Goal: Information Seeking & Learning: Learn about a topic

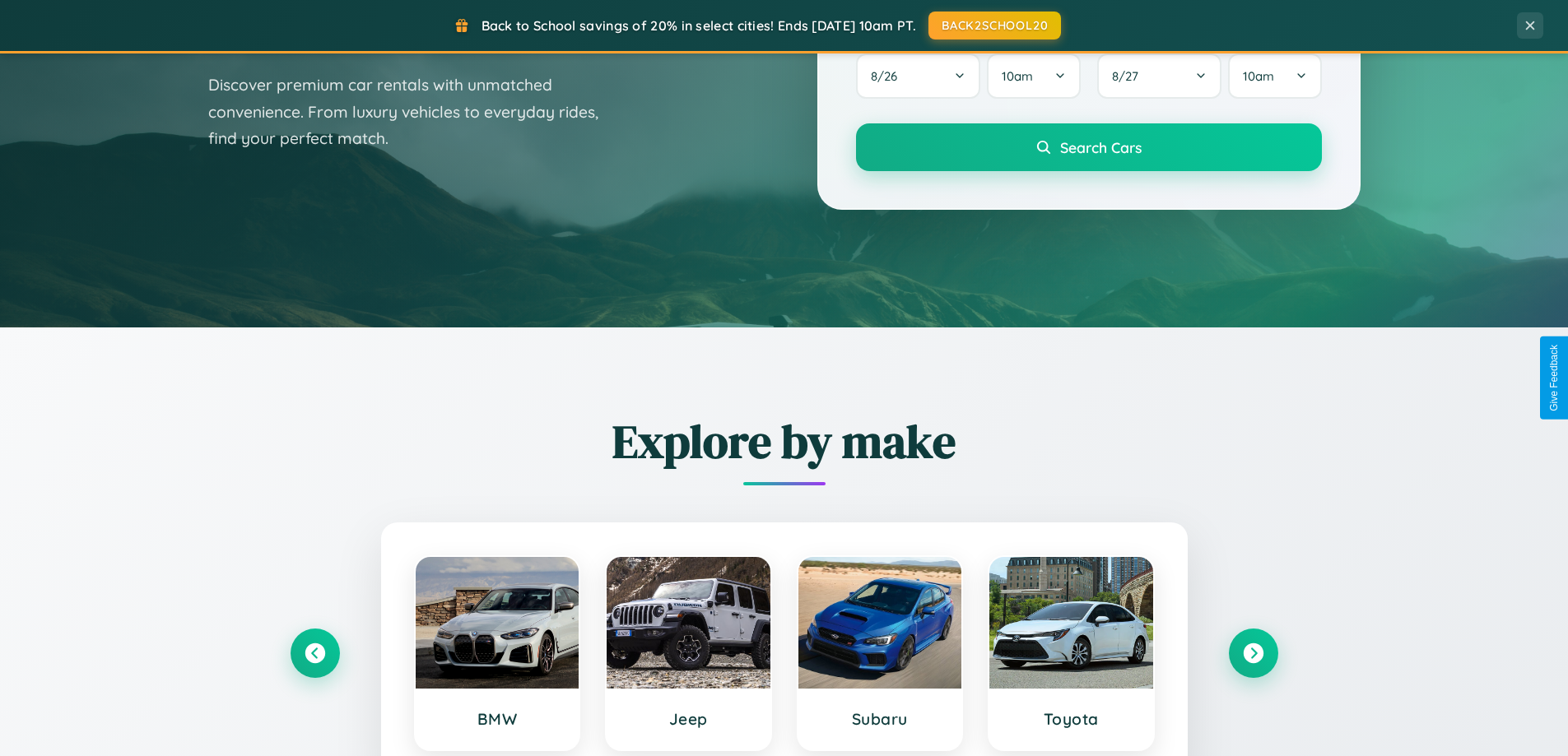
scroll to position [1132, 0]
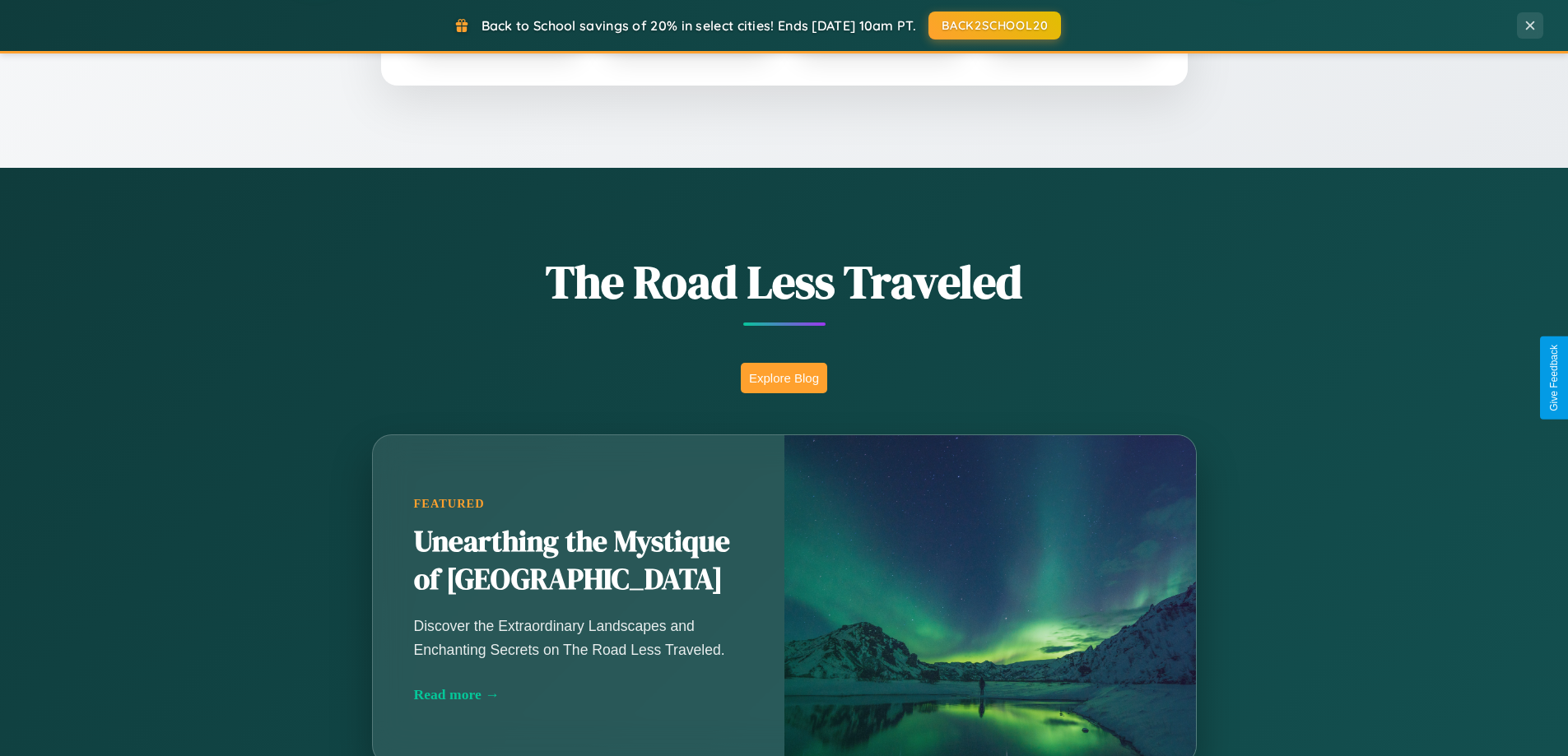
click at [783, 378] on button "Explore Blog" at bounding box center [784, 378] width 86 height 30
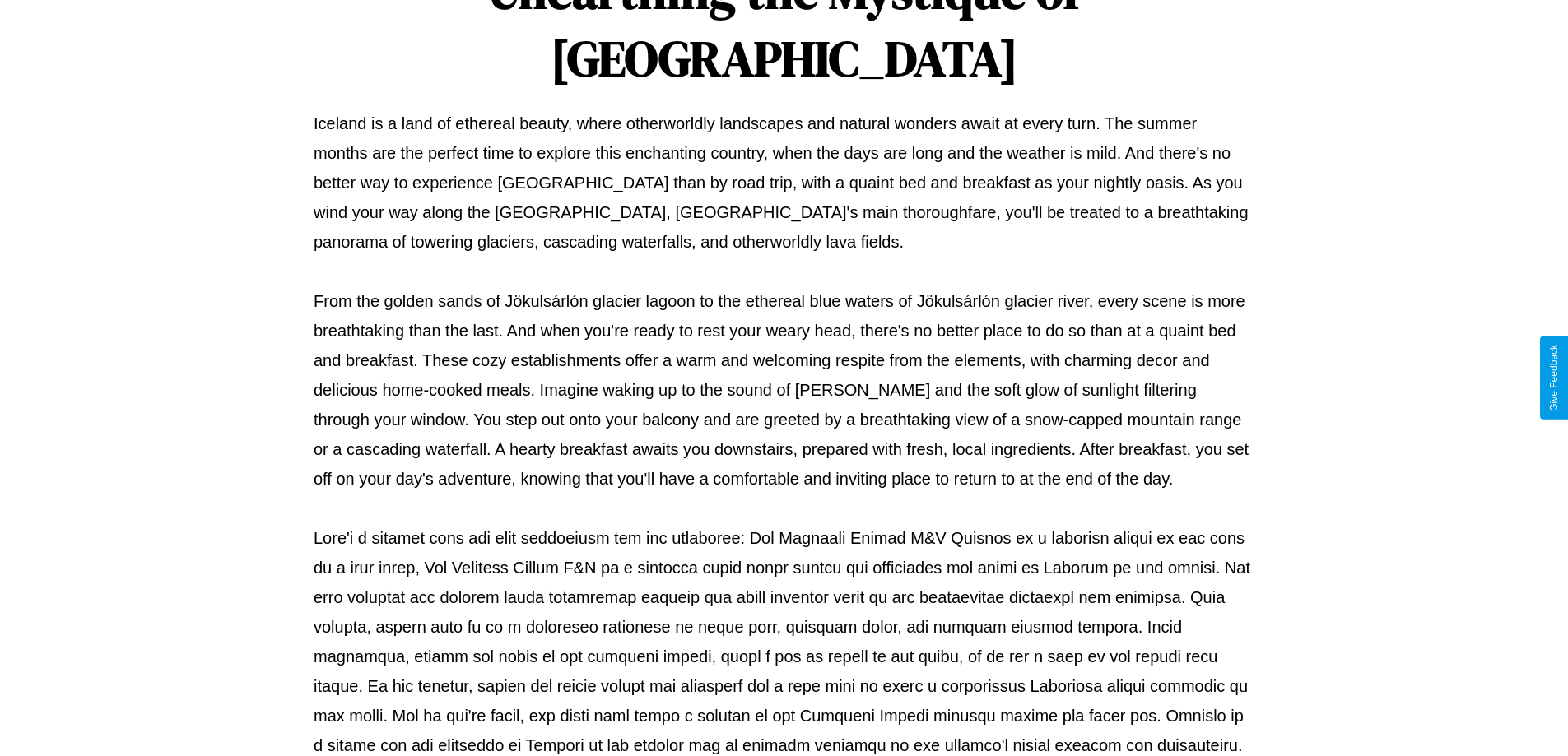
scroll to position [532, 0]
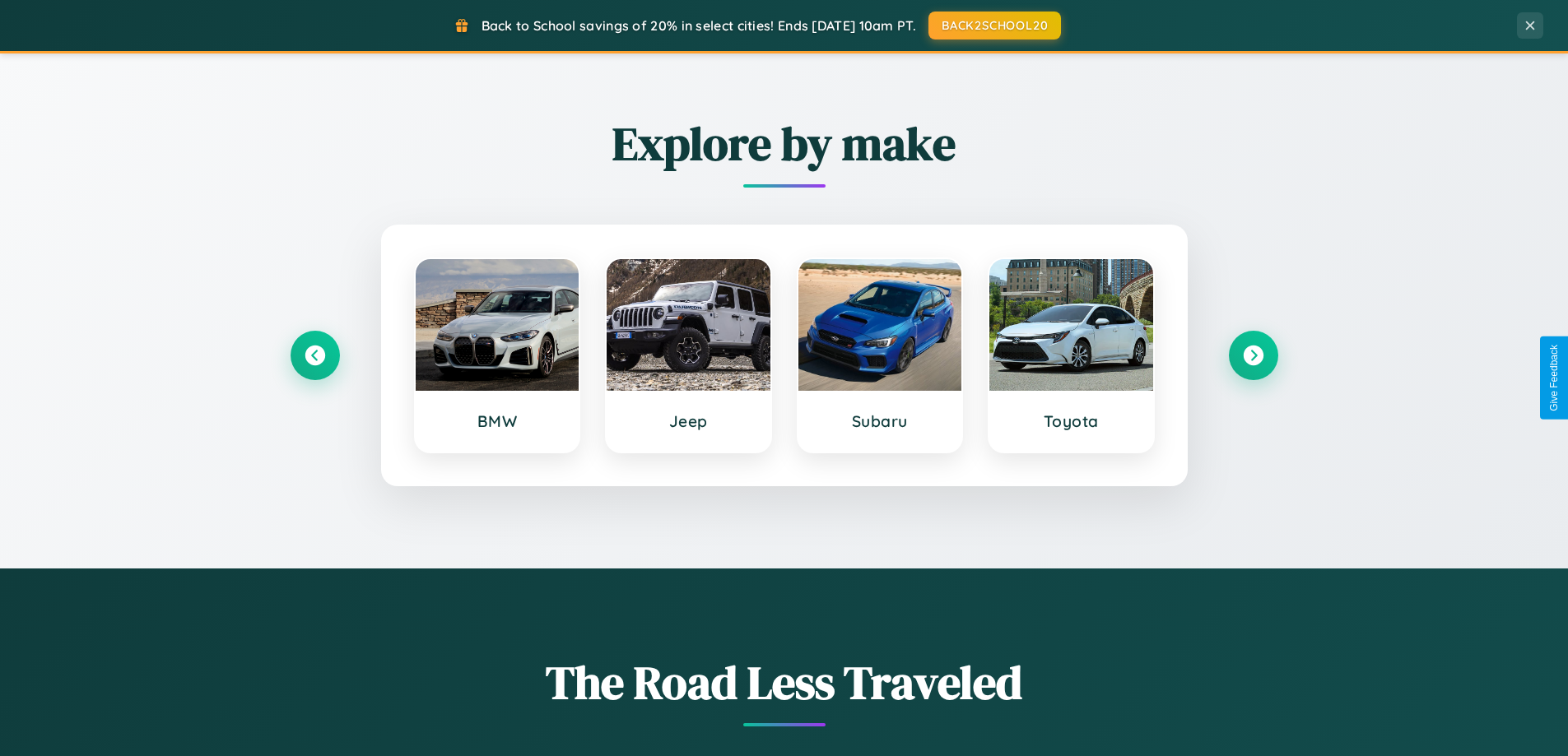
scroll to position [709, 0]
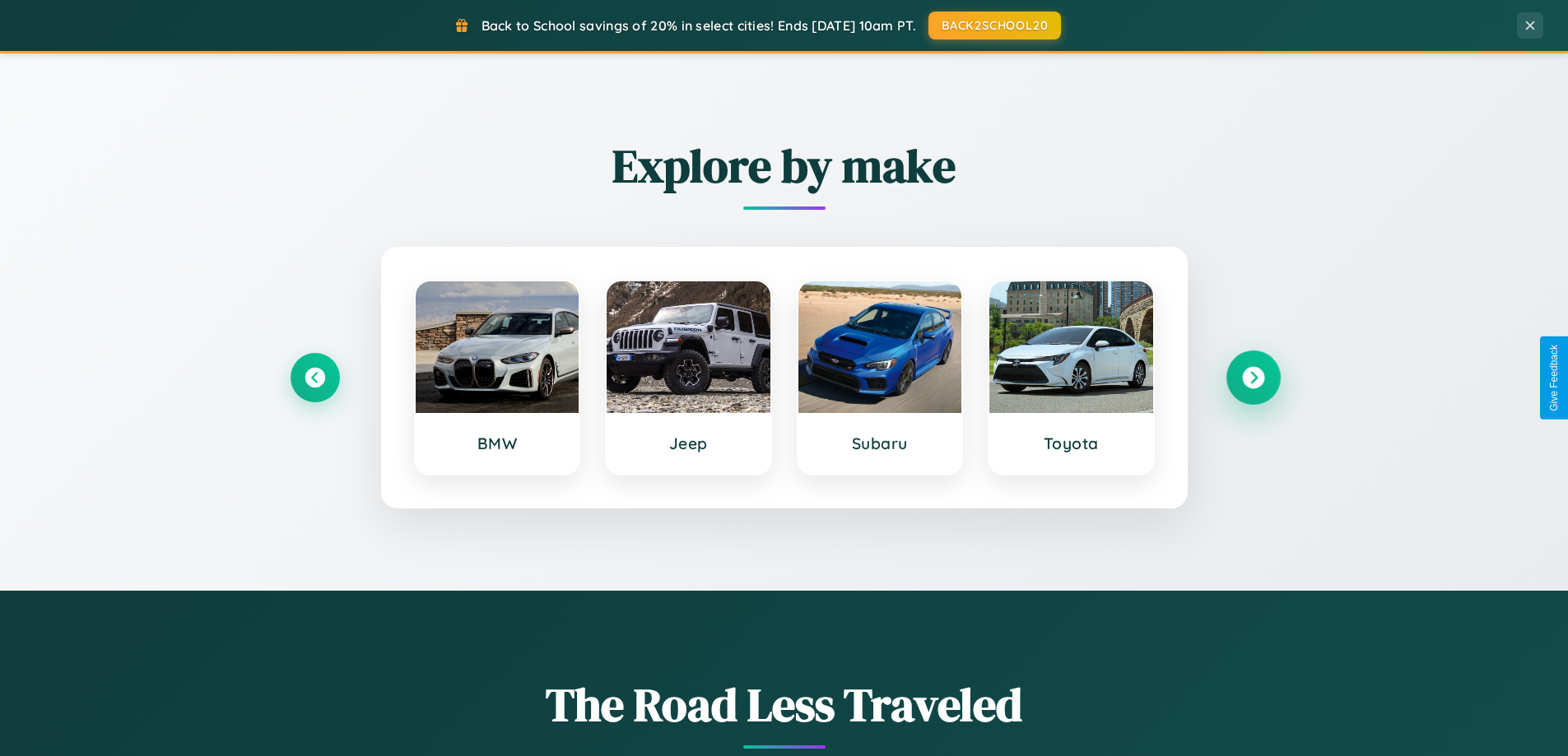
click at [1253, 378] on icon at bounding box center [1253, 378] width 22 height 22
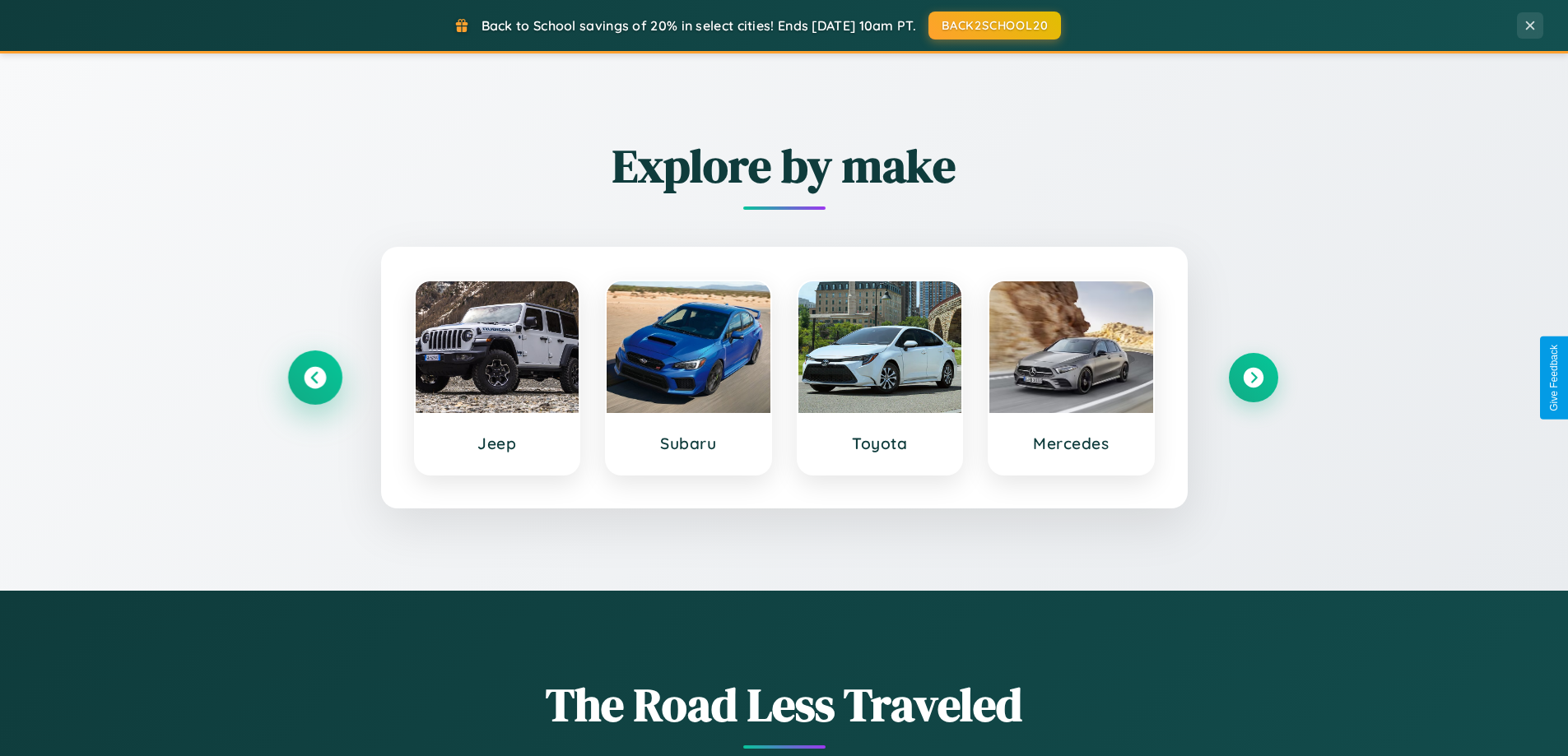
click at [314, 378] on icon at bounding box center [314, 378] width 22 height 22
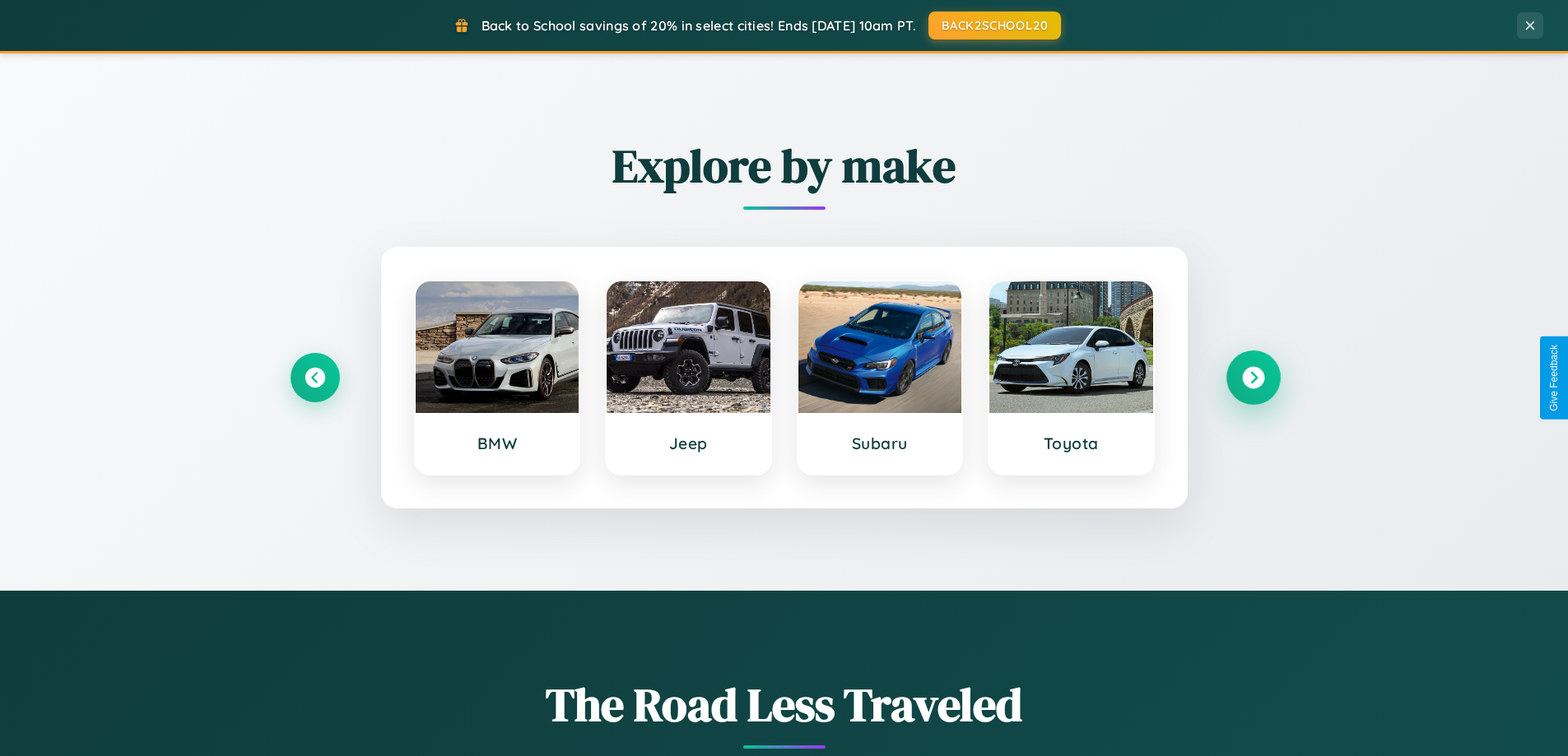
click at [1253, 378] on icon at bounding box center [1253, 378] width 22 height 22
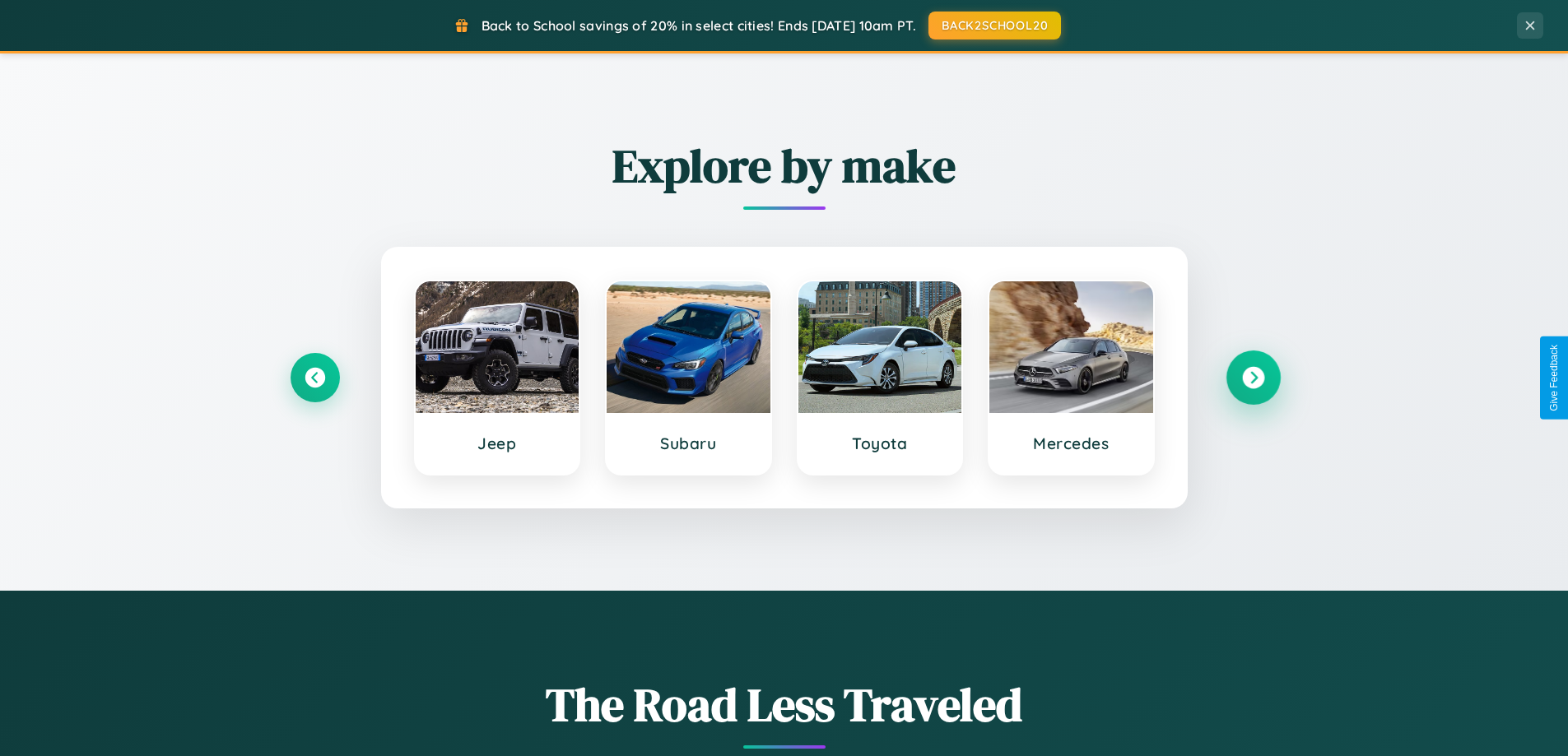
click at [1253, 378] on icon at bounding box center [1253, 378] width 22 height 22
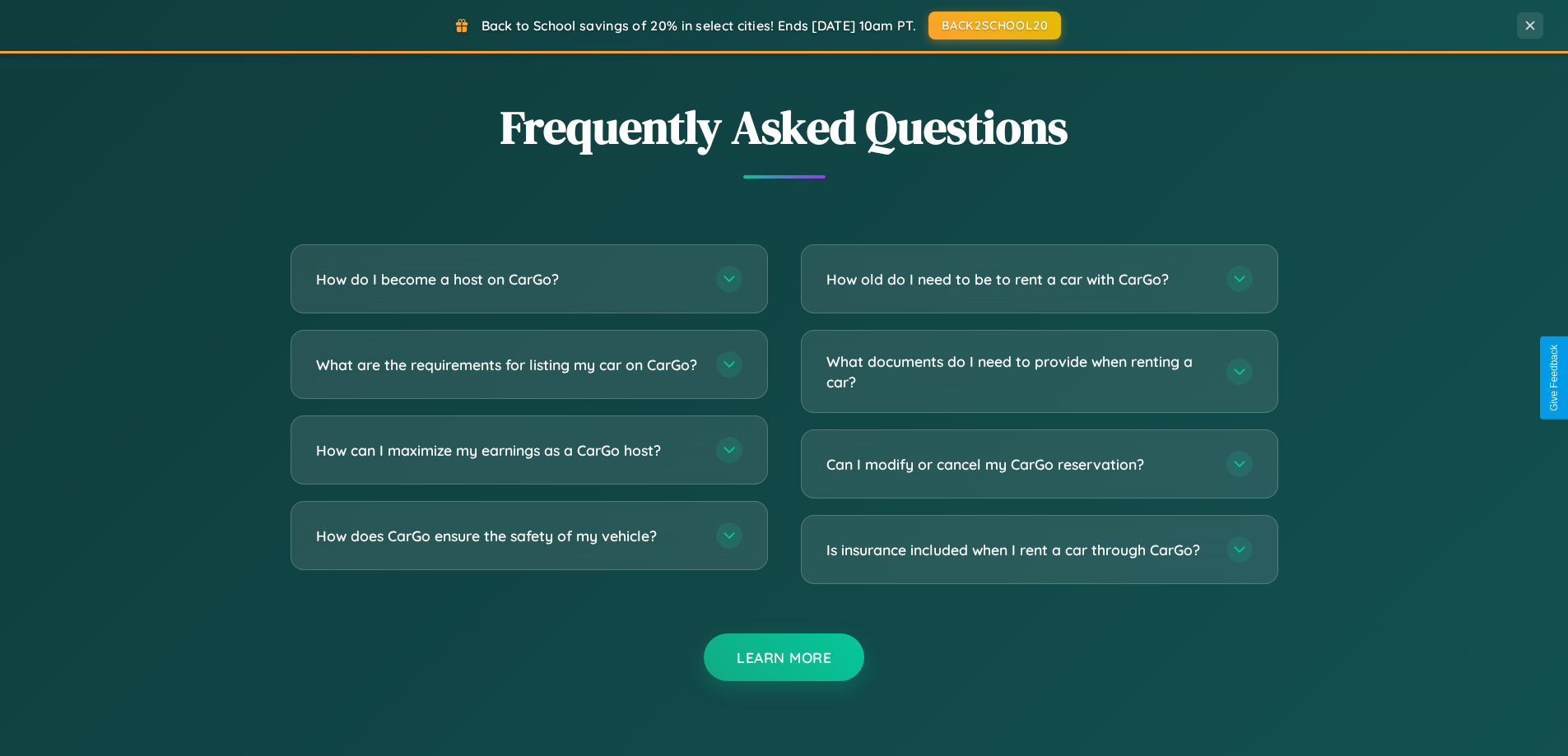
scroll to position [3165, 0]
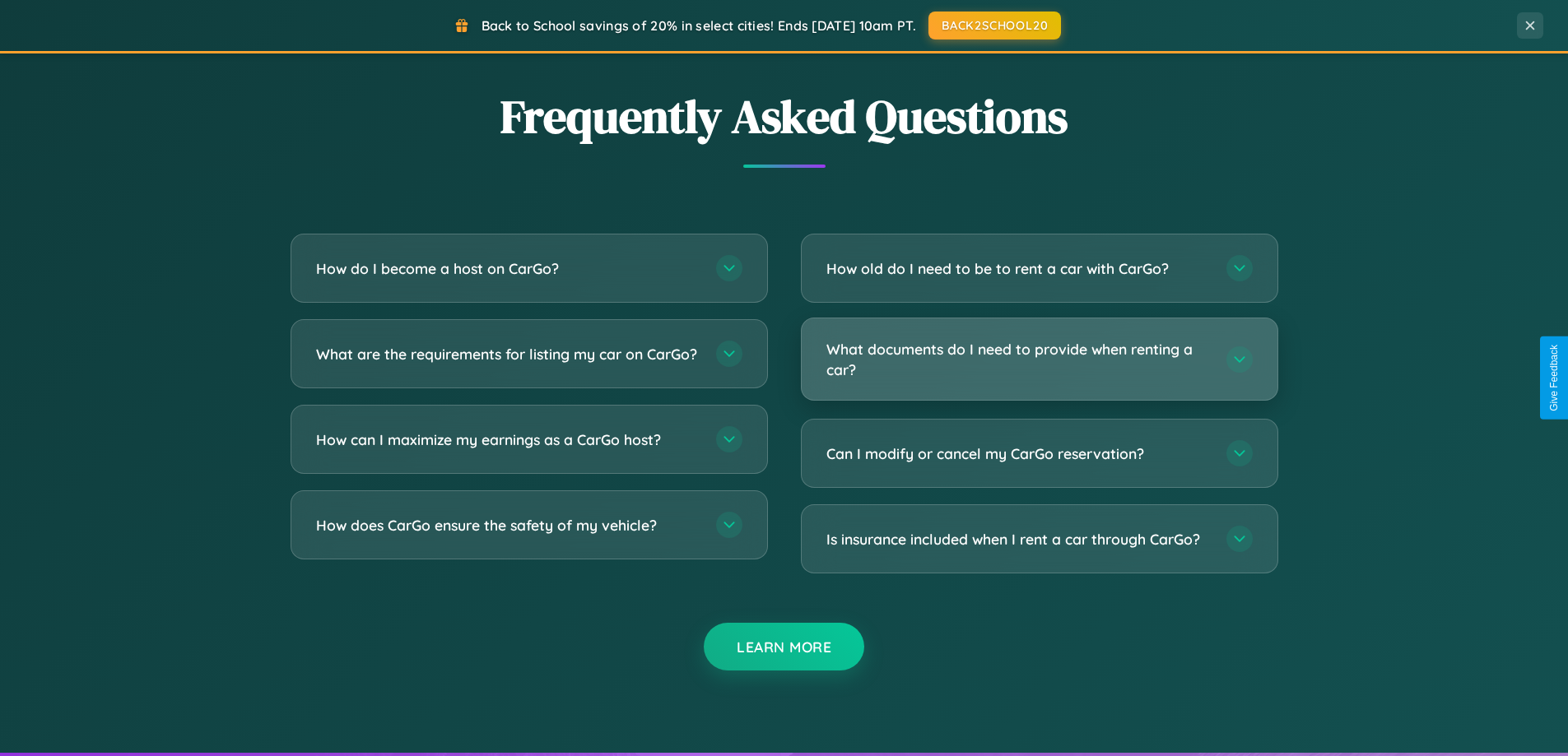
click at [1039, 358] on h3 "What documents do I need to provide when renting a car?" at bounding box center [1017, 359] width 383 height 40
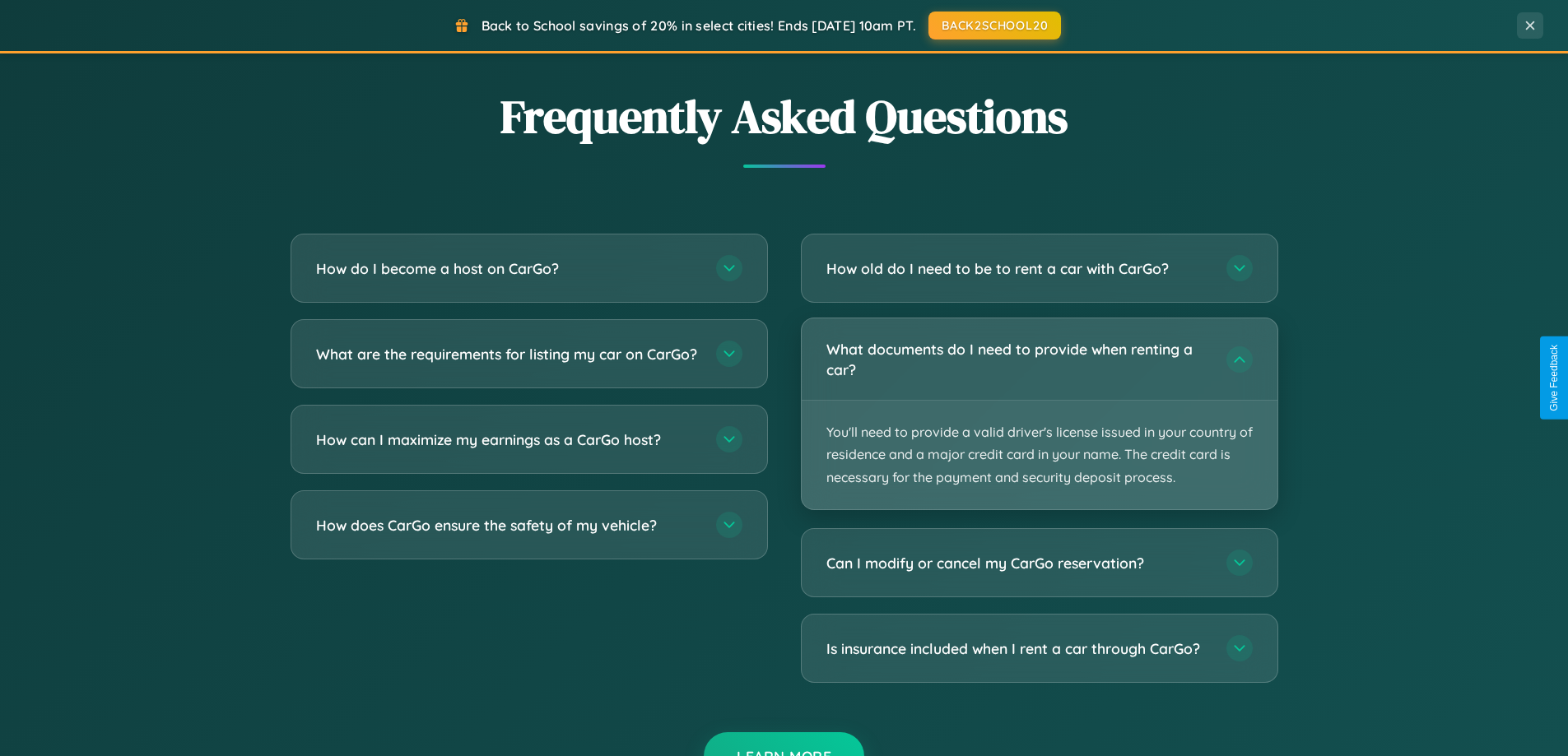
click at [1039, 412] on p "You'll need to provide a valid driver's license issued in your country of resid…" at bounding box center [1040, 455] width 476 height 108
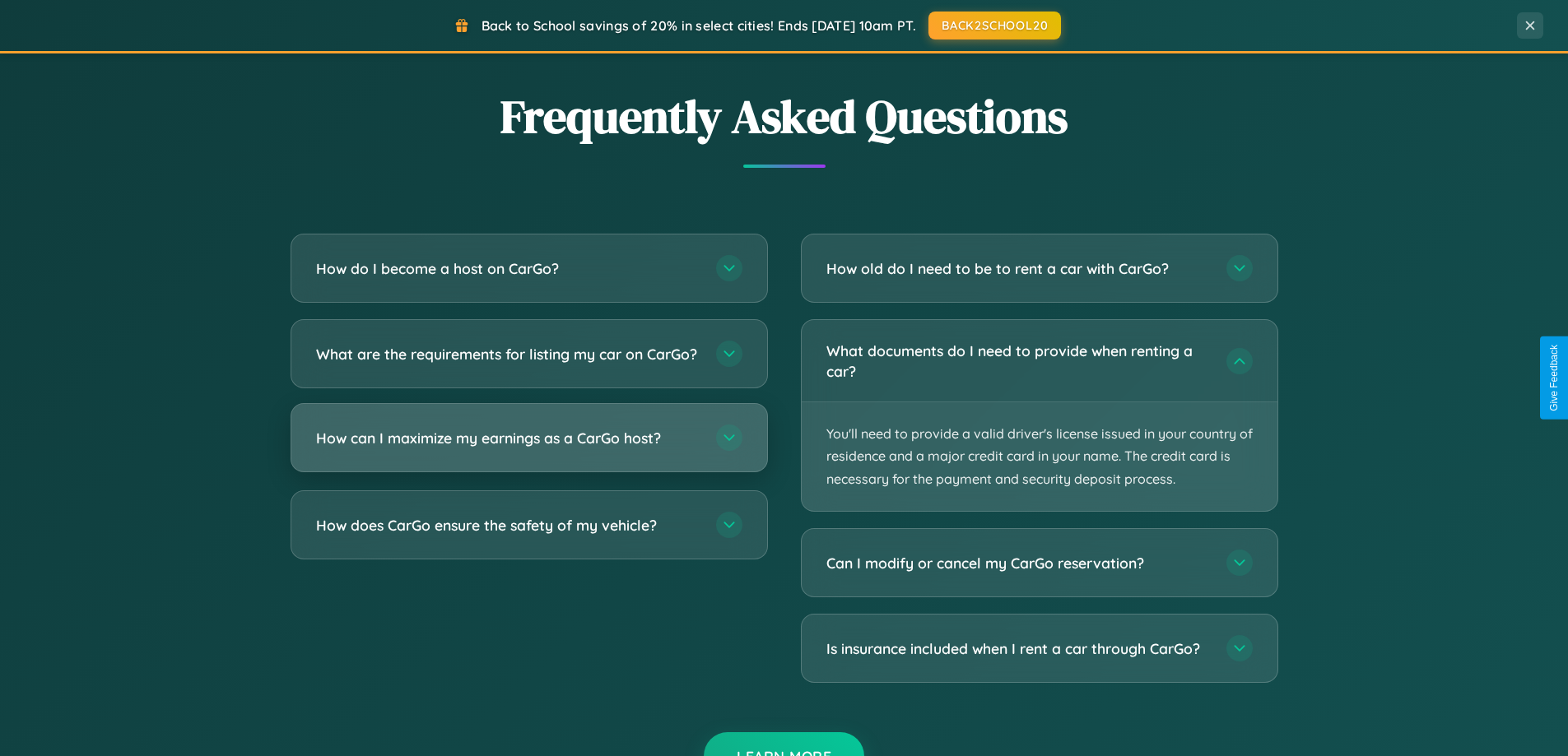
click at [528, 448] on h3 "How can I maximize my earnings as a CarGo host?" at bounding box center [507, 438] width 383 height 20
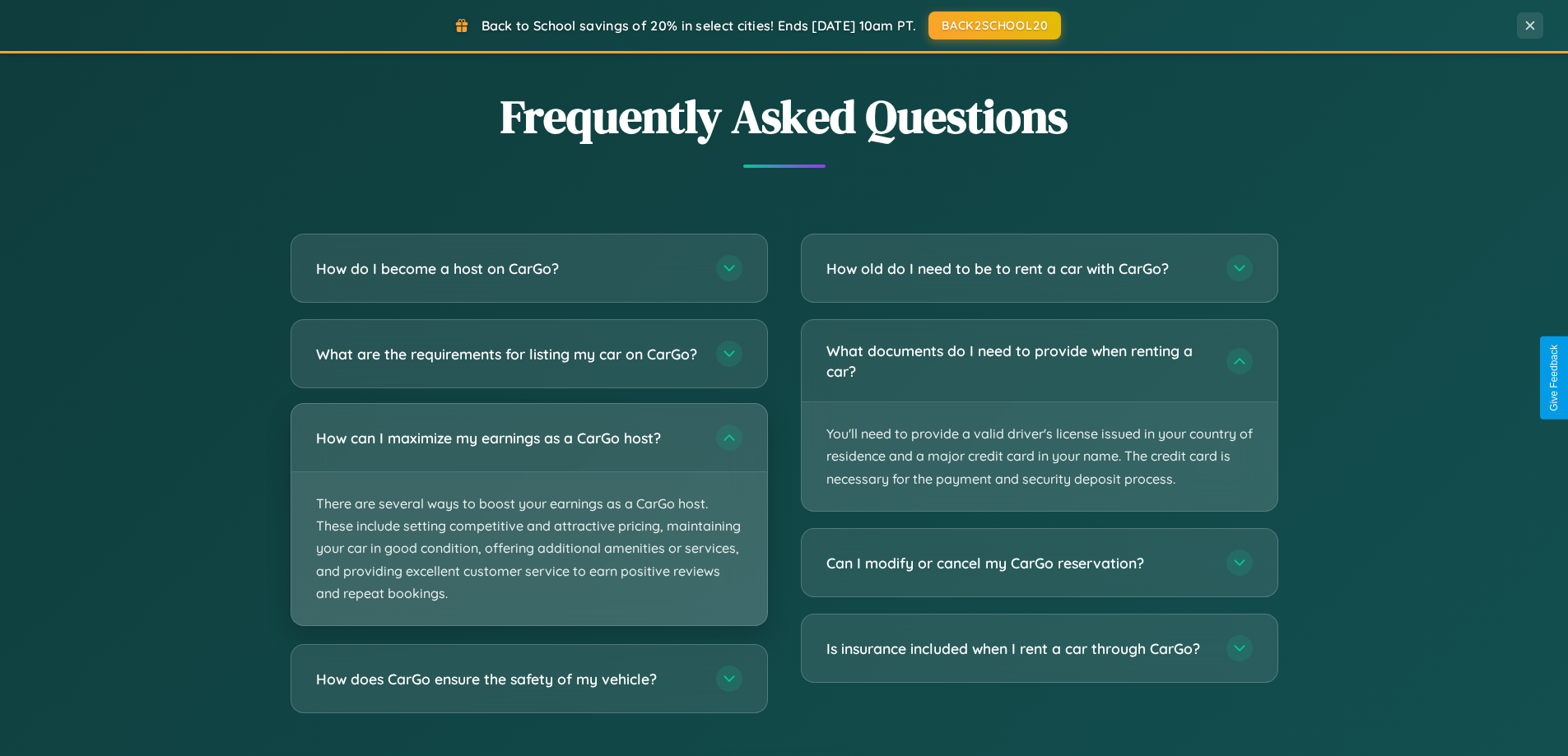
click at [528, 528] on p "There are several ways to boost your earnings as a CarGo host. These include se…" at bounding box center [529, 548] width 476 height 153
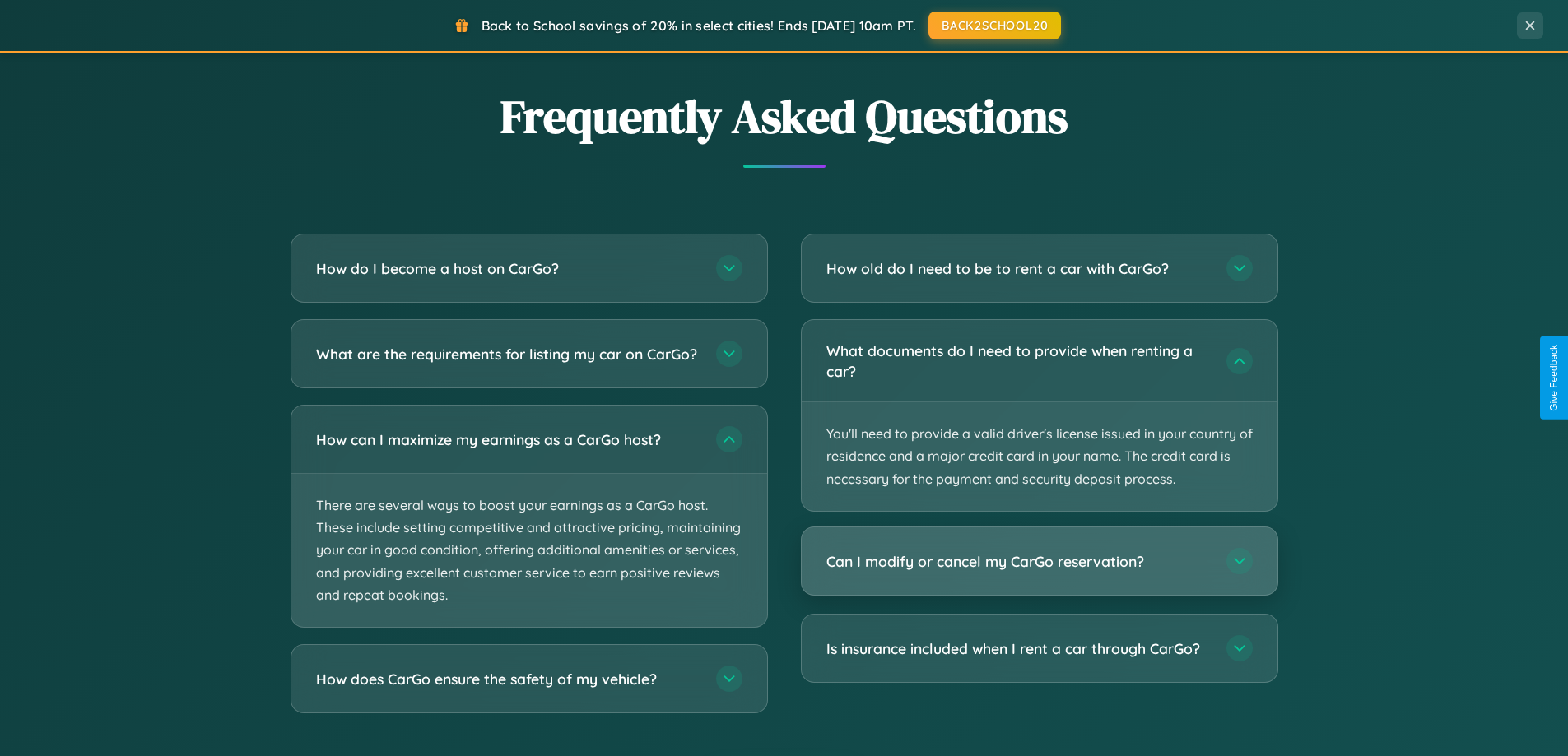
click at [1039, 561] on h3 "Can I modify or cancel my CarGo reservation?" at bounding box center [1017, 561] width 383 height 20
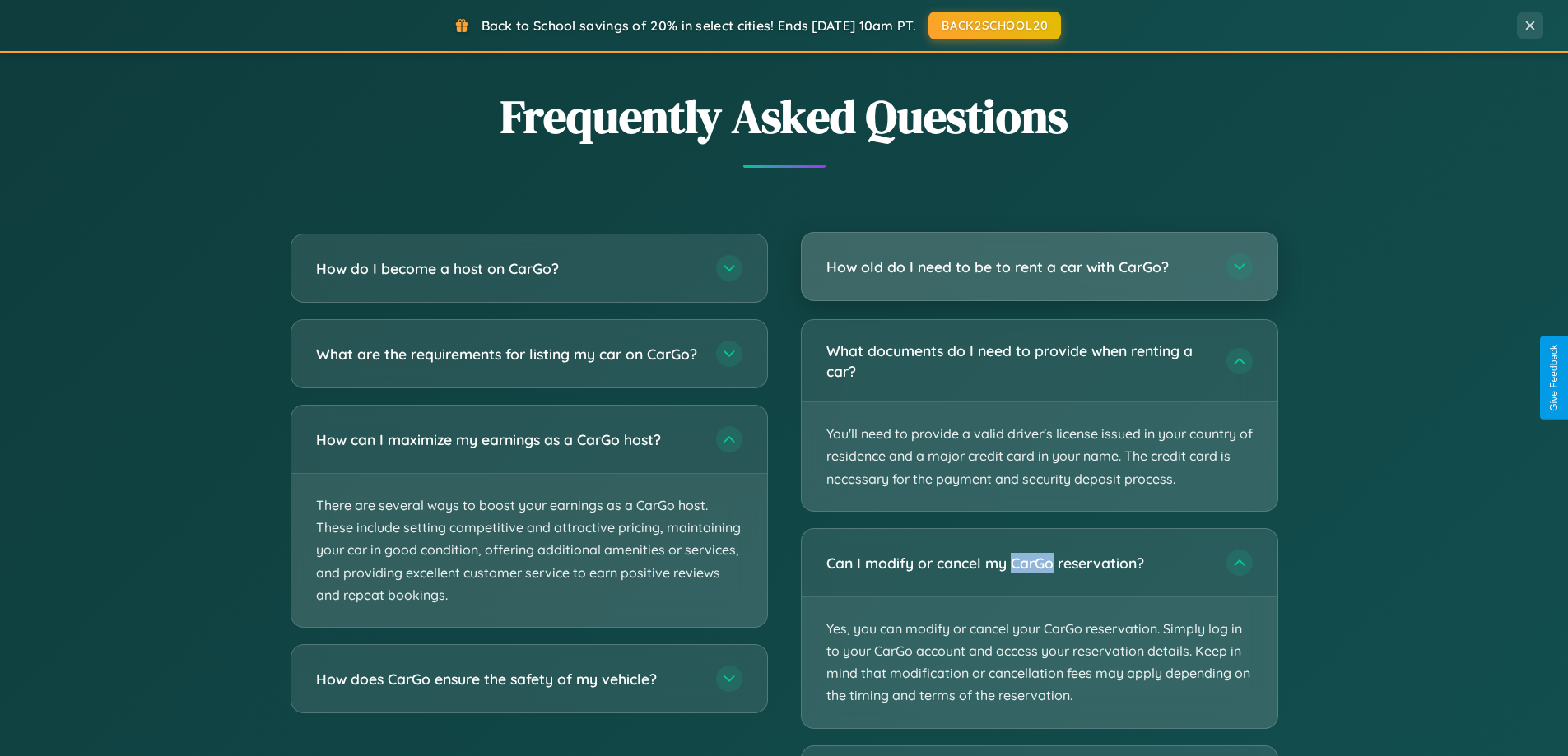
click at [1039, 267] on h3 "How old do I need to be to rent a car with CarGo?" at bounding box center [1017, 266] width 383 height 20
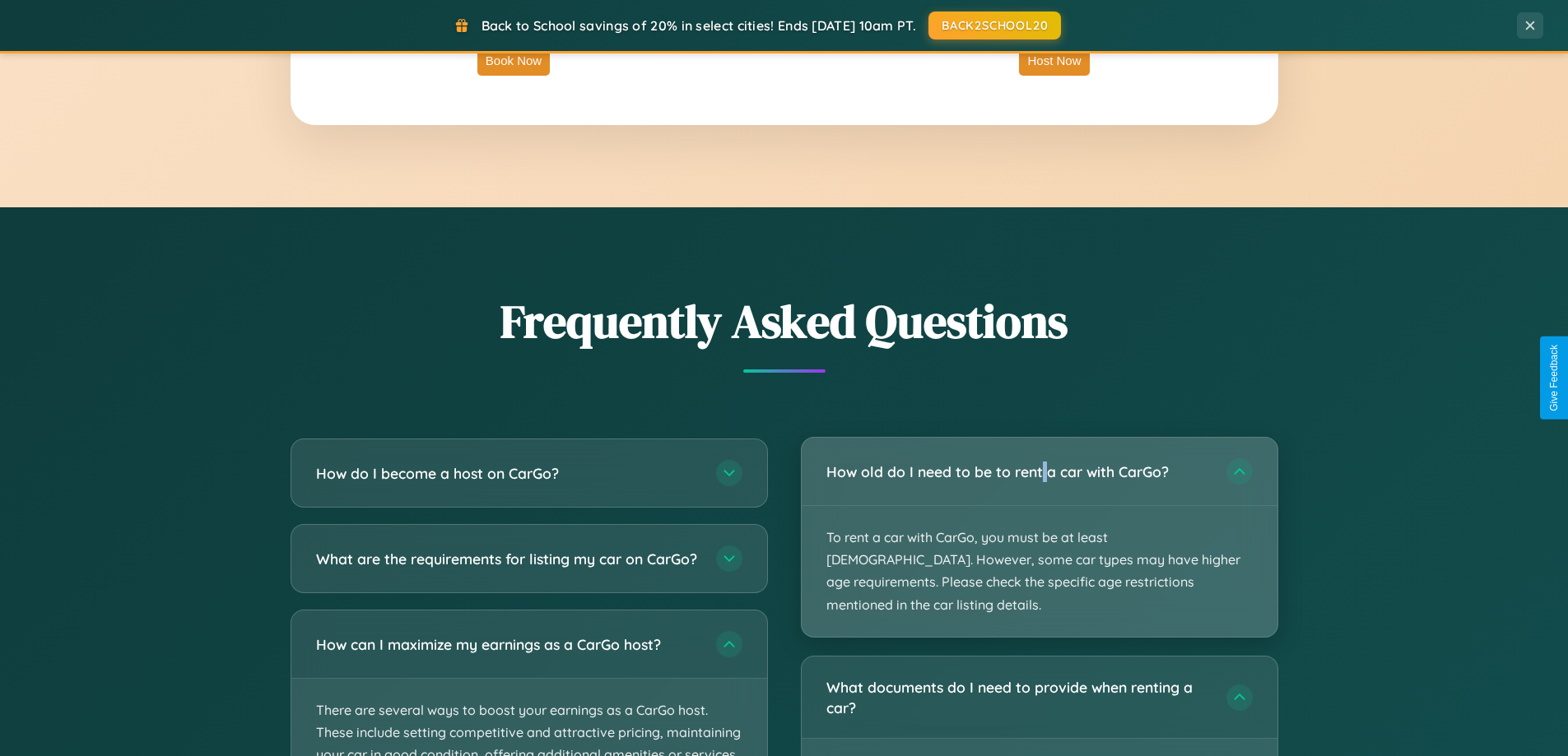
scroll to position [2643, 0]
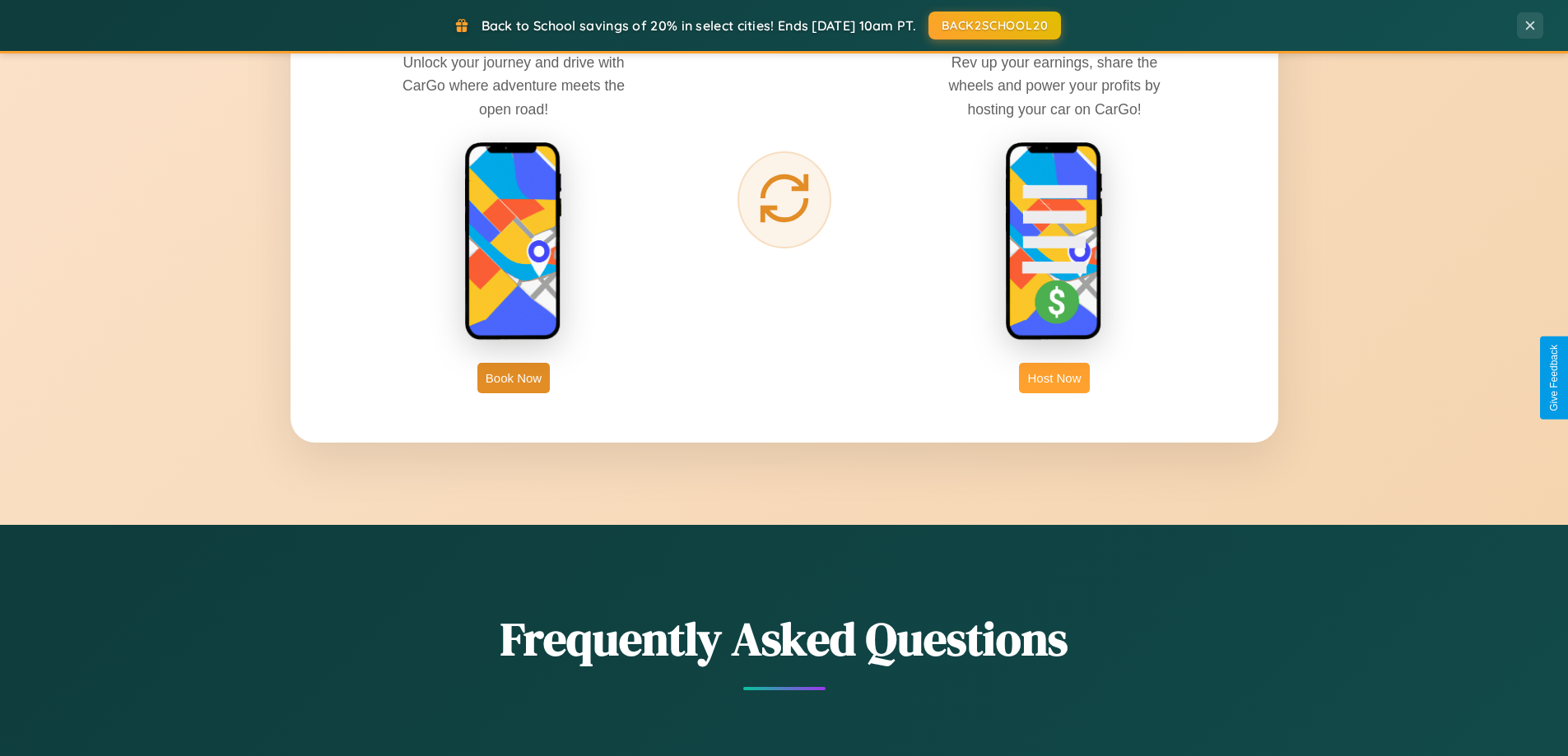
click at [1054, 378] on button "Host Now" at bounding box center [1054, 378] width 70 height 30
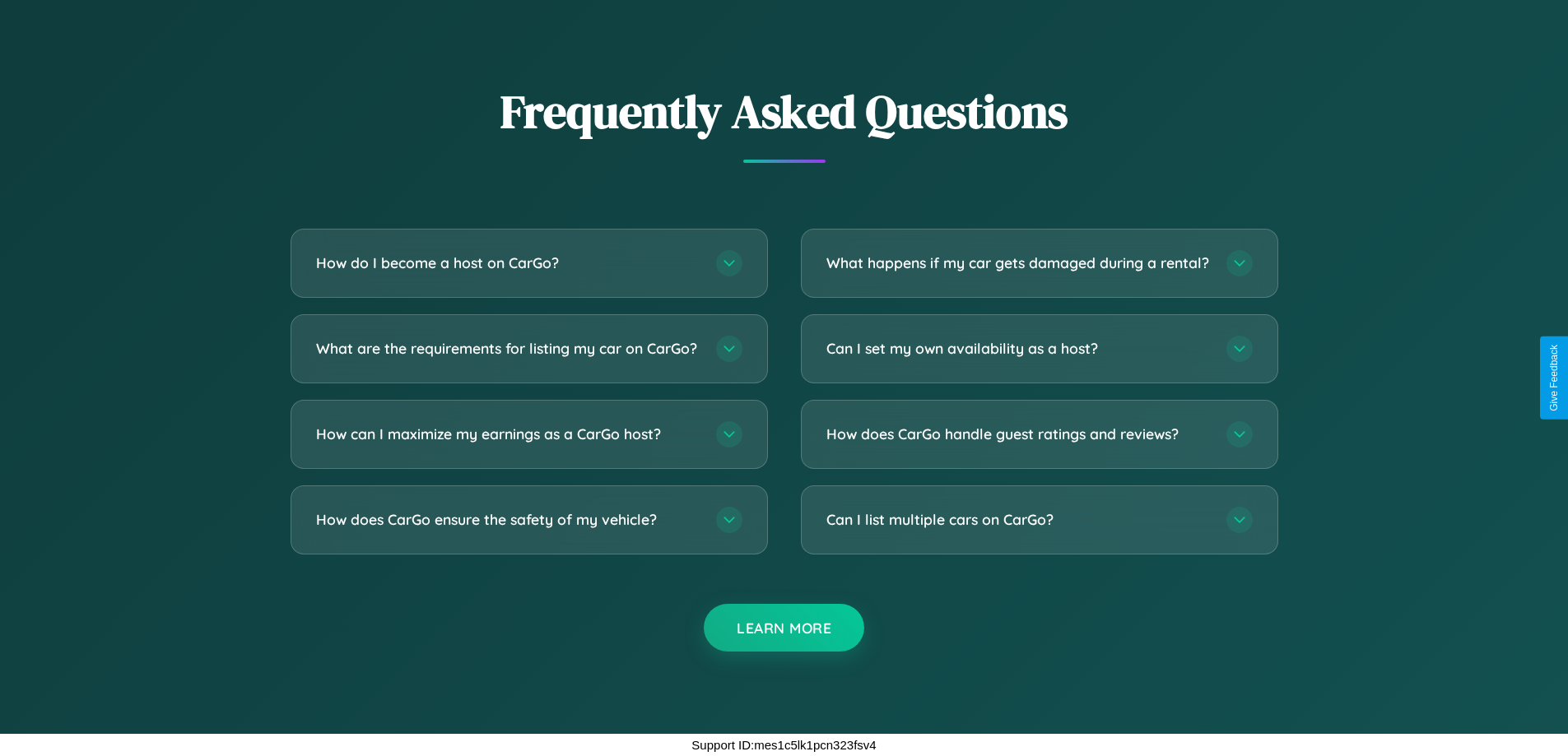
scroll to position [2223, 0]
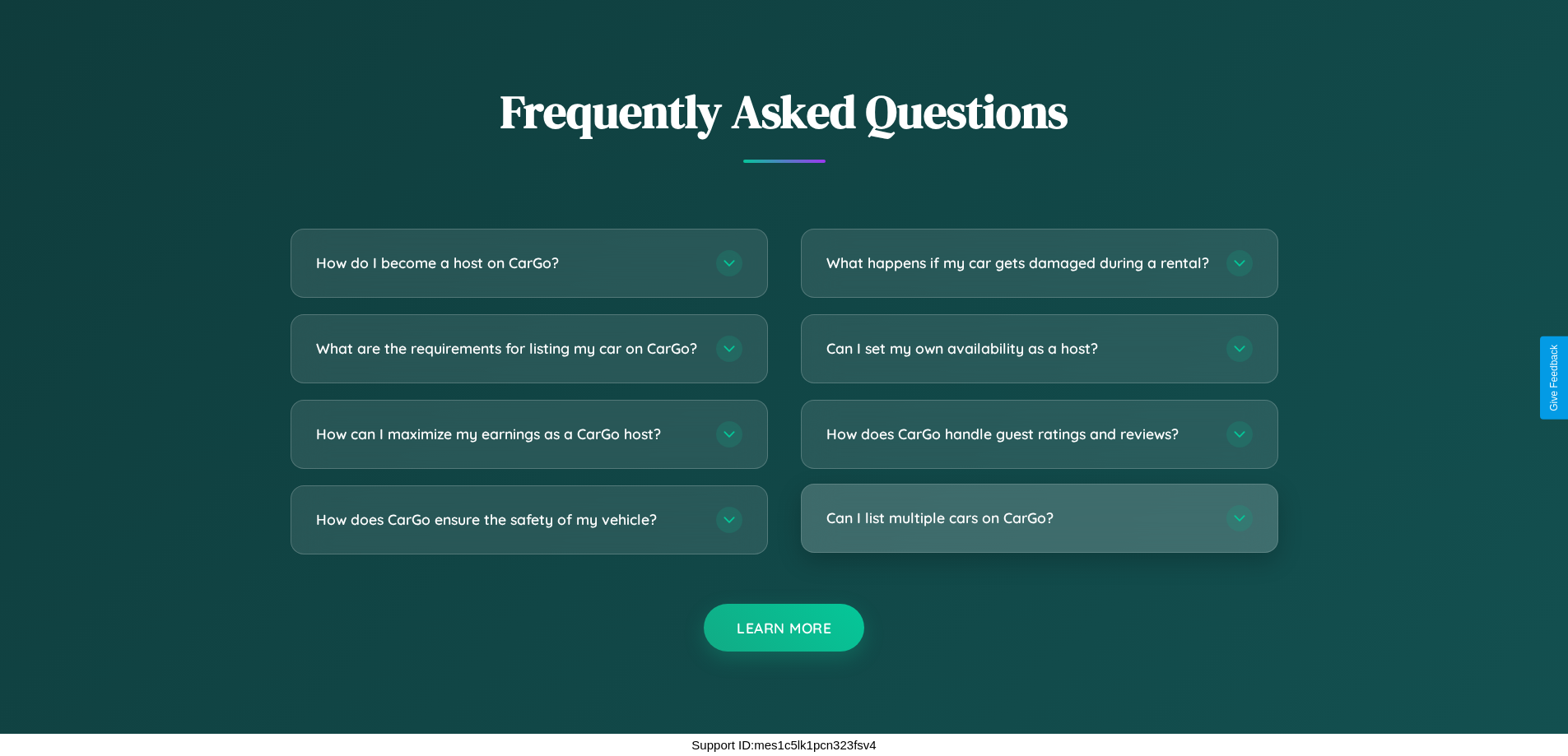
click at [1039, 518] on h3 "Can I list multiple cars on CarGo?" at bounding box center [1017, 517] width 383 height 20
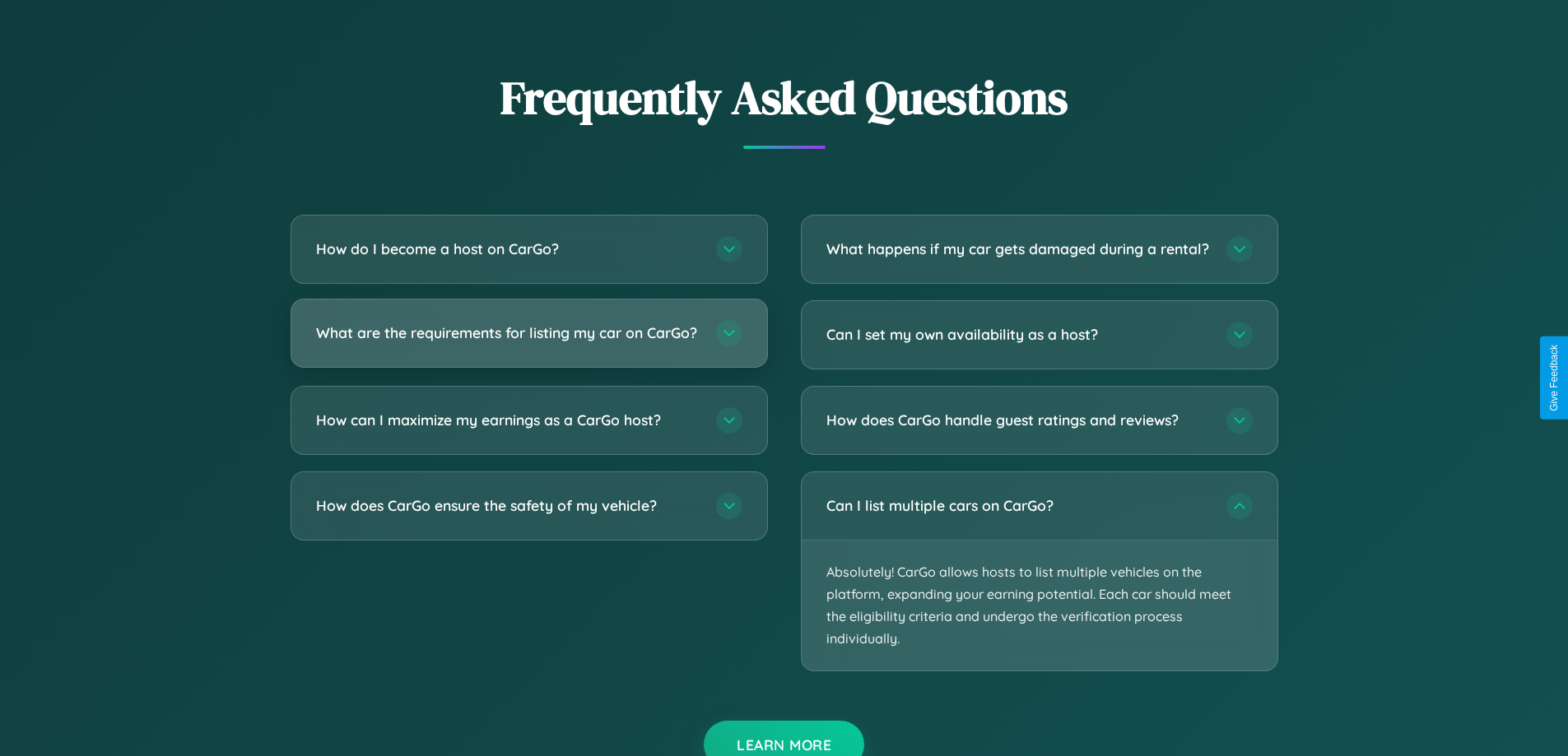
click at [528, 340] on h3 "What are the requirements for listing my car on CarGo?" at bounding box center [507, 333] width 383 height 20
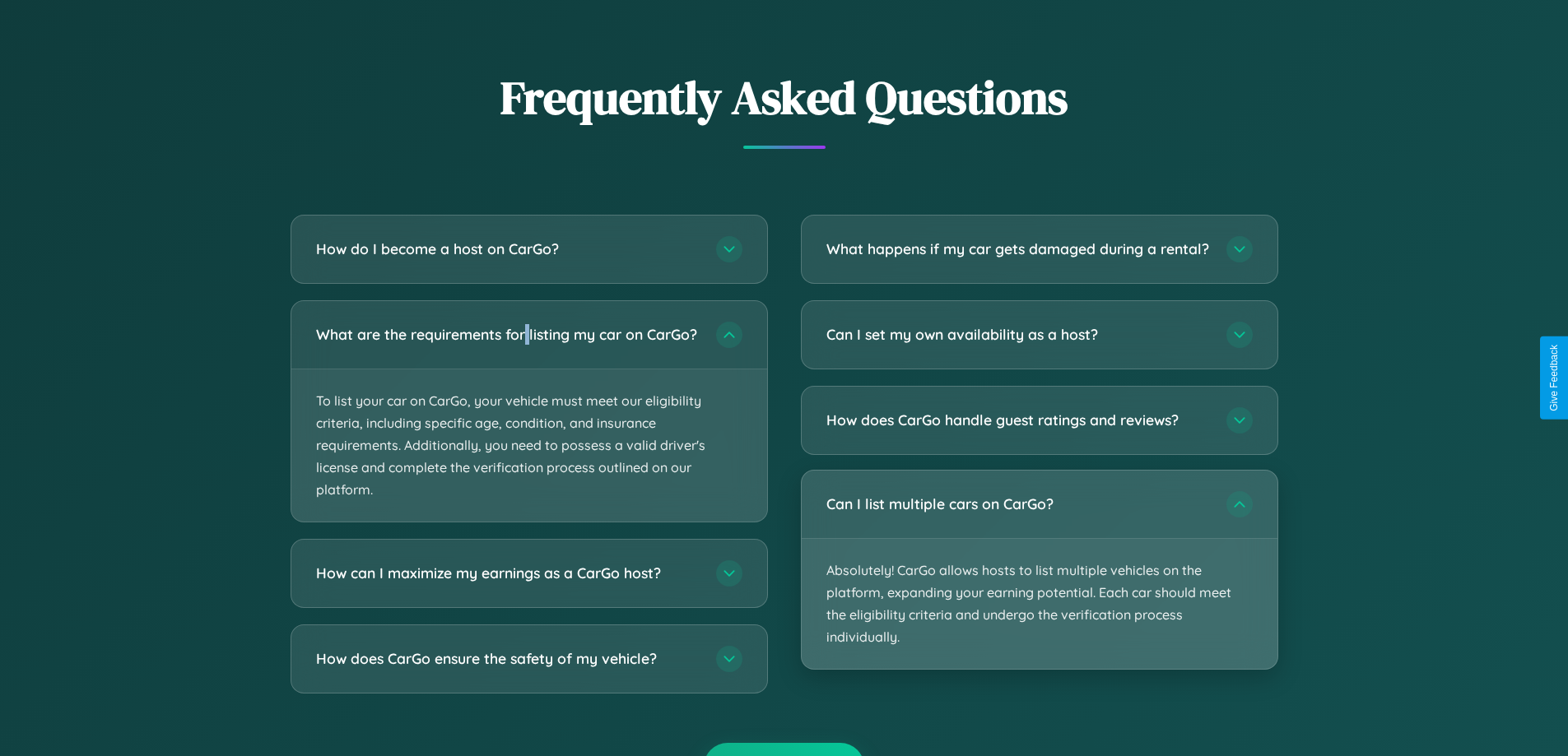
click at [1039, 584] on p "Absolutely! CarGo allows hosts to list multiple vehicles on the platform, expan…" at bounding box center [1040, 604] width 476 height 130
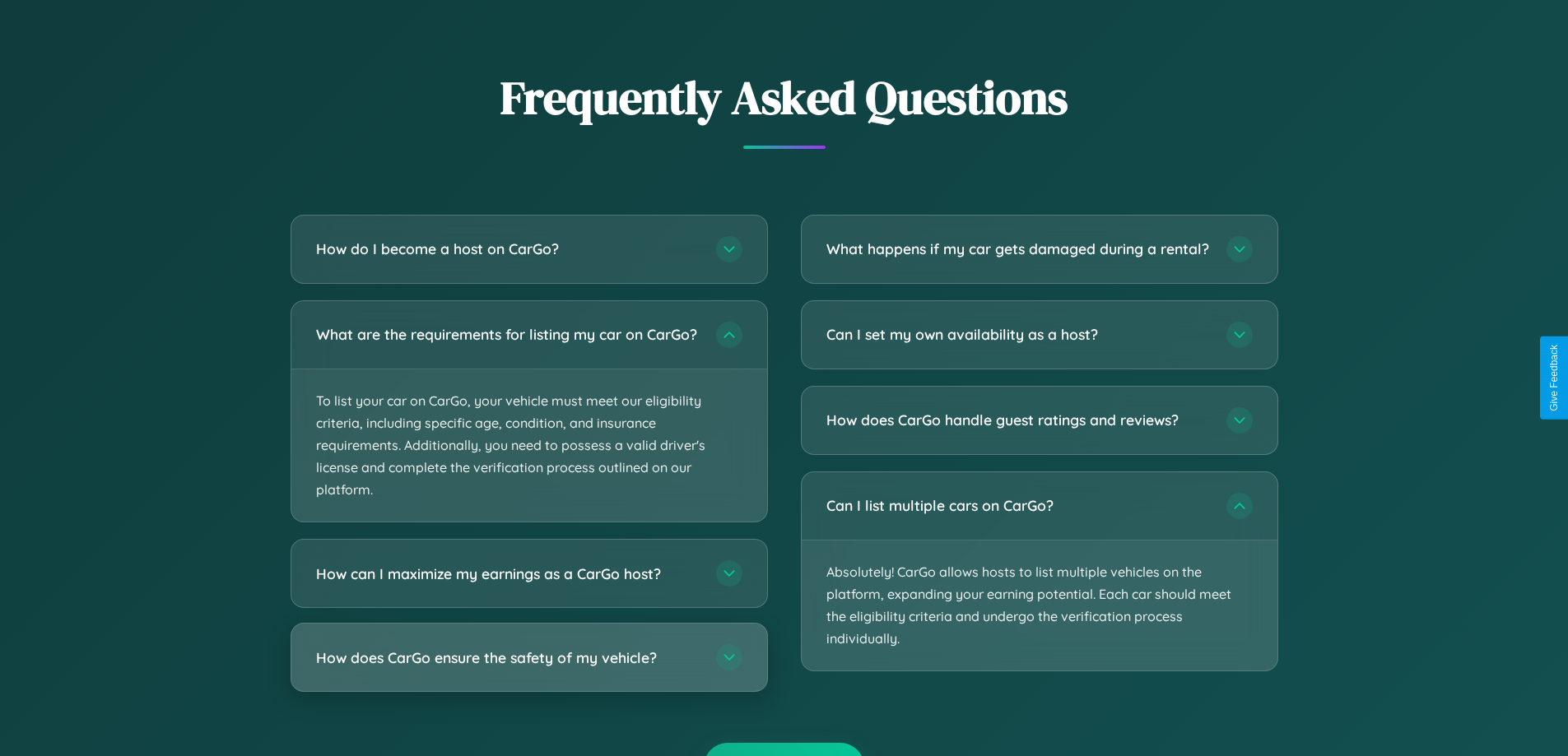
click at [528, 668] on h3 "How does CarGo ensure the safety of my vehicle?" at bounding box center [507, 658] width 383 height 20
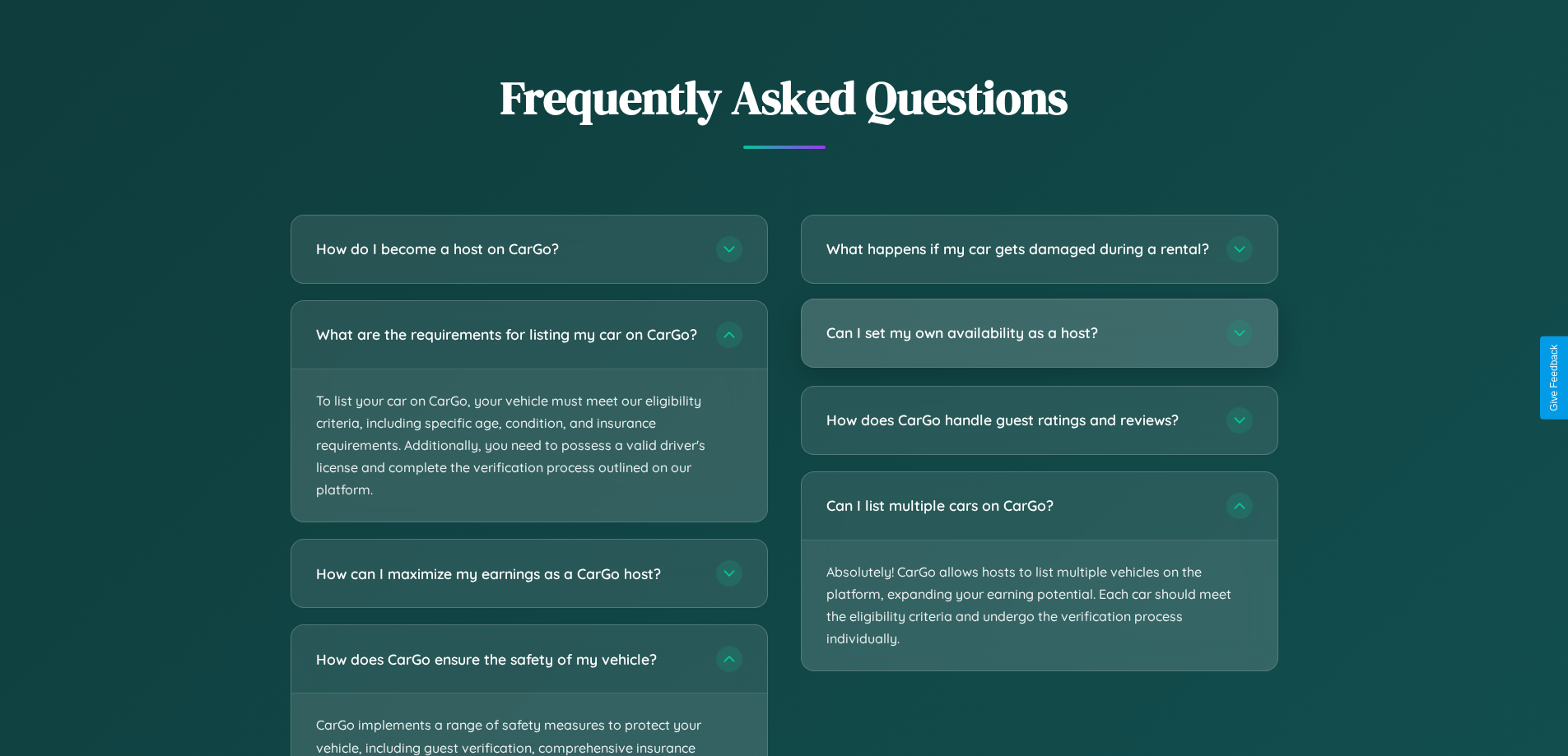
click at [1039, 343] on h3 "Can I set my own availability as a host?" at bounding box center [1017, 333] width 383 height 20
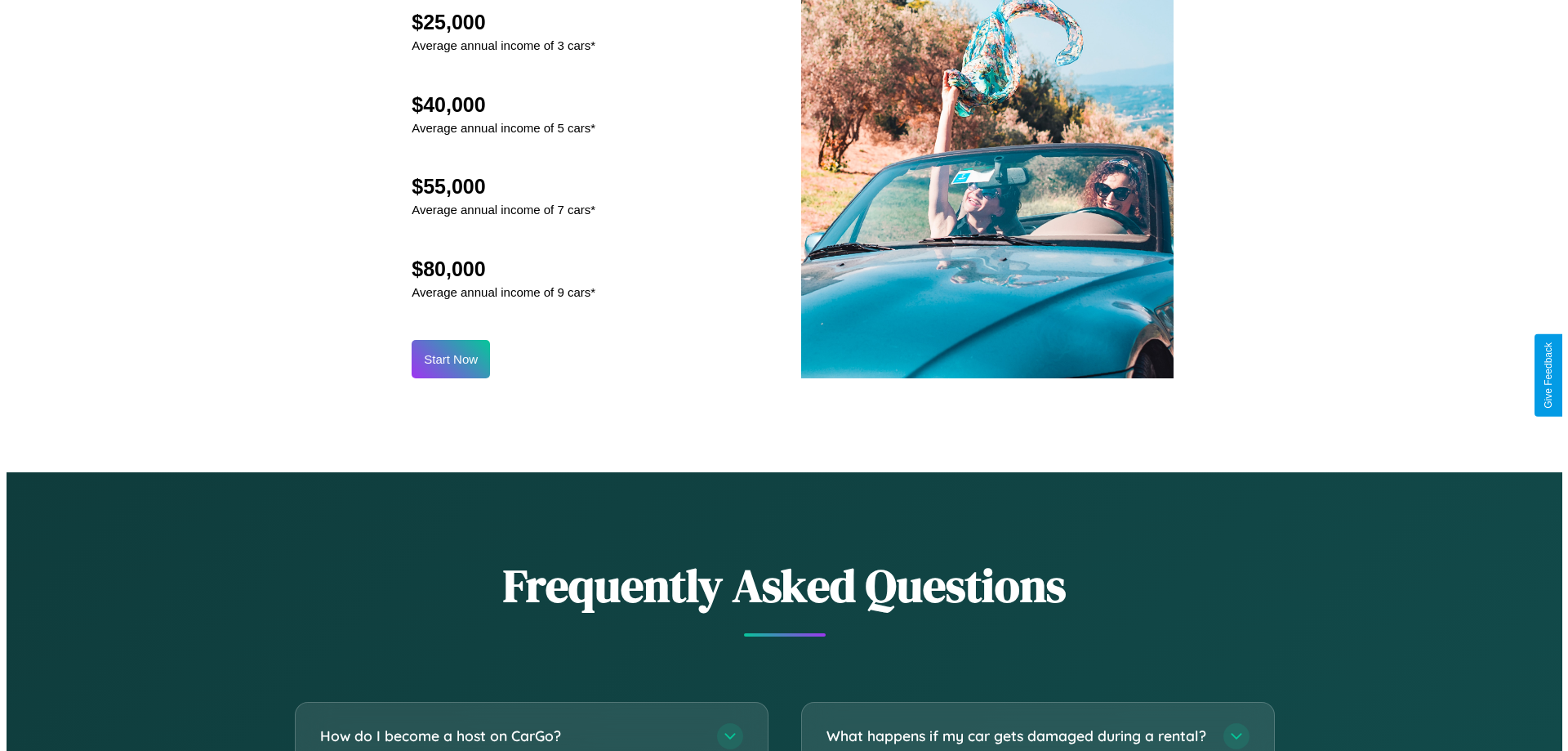
scroll to position [789, 0]
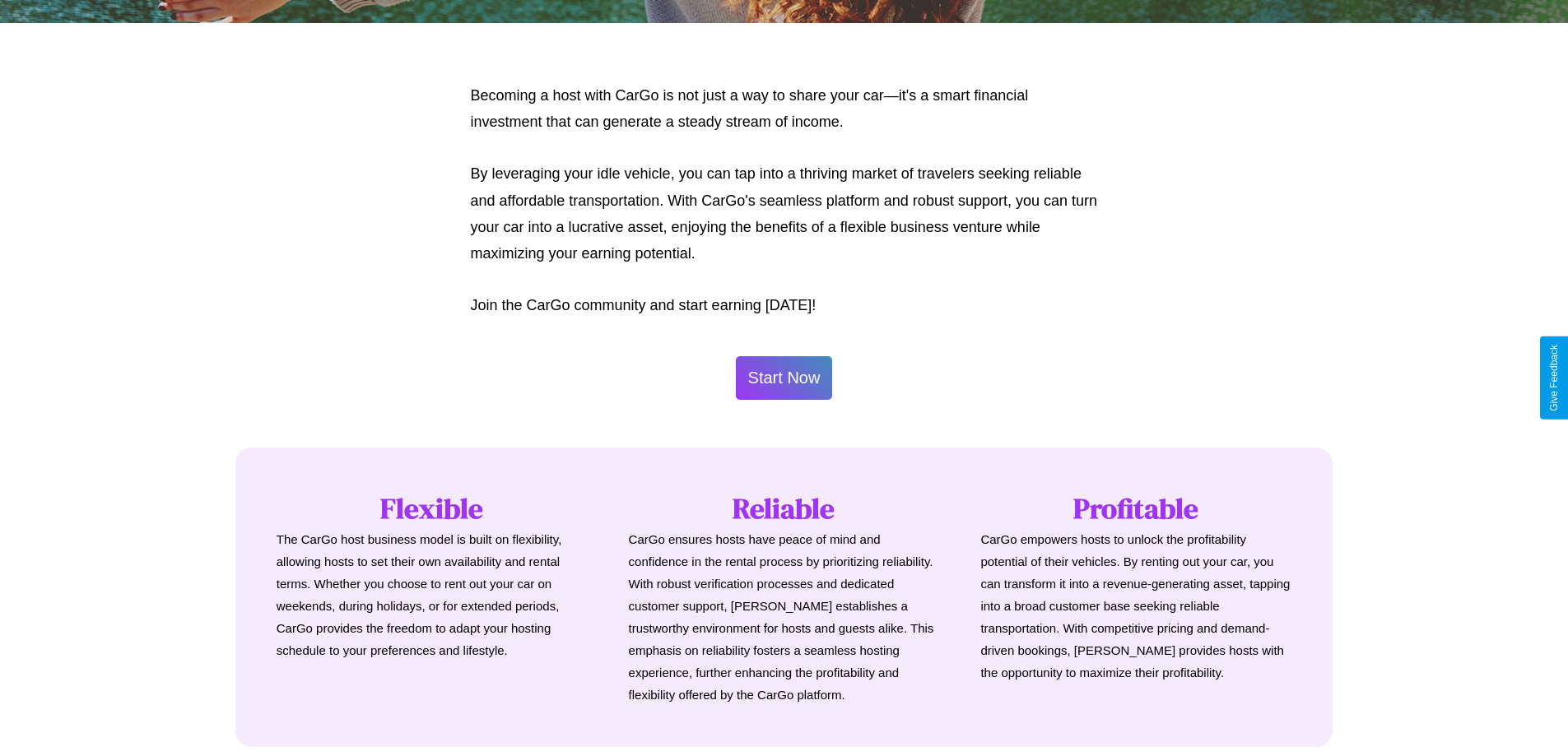
click at [783, 378] on button "Start Now" at bounding box center [784, 378] width 97 height 43
